Goal: Check status

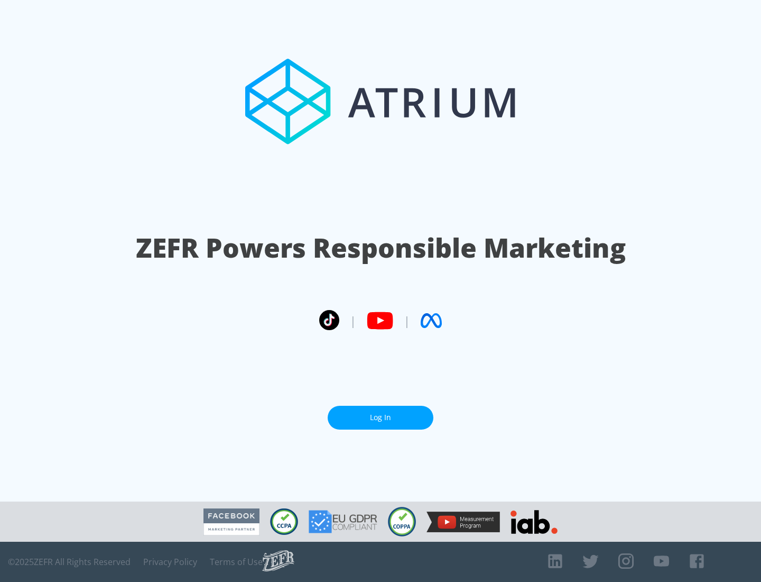
click at [381, 417] on link "Log In" at bounding box center [381, 418] width 106 height 24
